Goal: Register for event/course

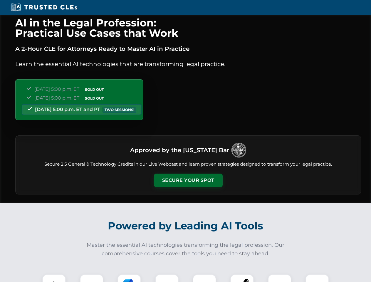
click at [188, 180] on button "Secure Your Spot" at bounding box center [188, 181] width 69 height 14
click at [54, 278] on img at bounding box center [54, 286] width 17 height 17
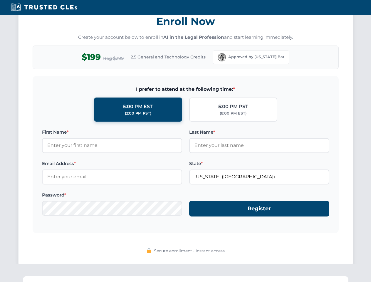
scroll to position [577, 0]
